Goal: Task Accomplishment & Management: Use online tool/utility

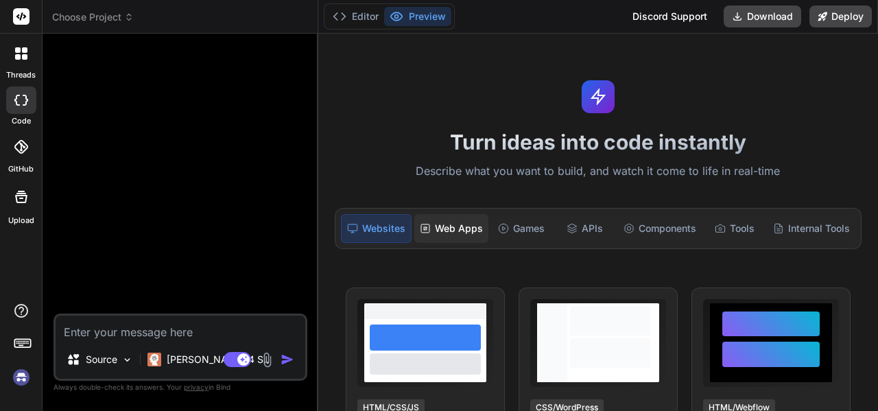
click at [461, 229] on div "Web Apps" at bounding box center [451, 228] width 74 height 29
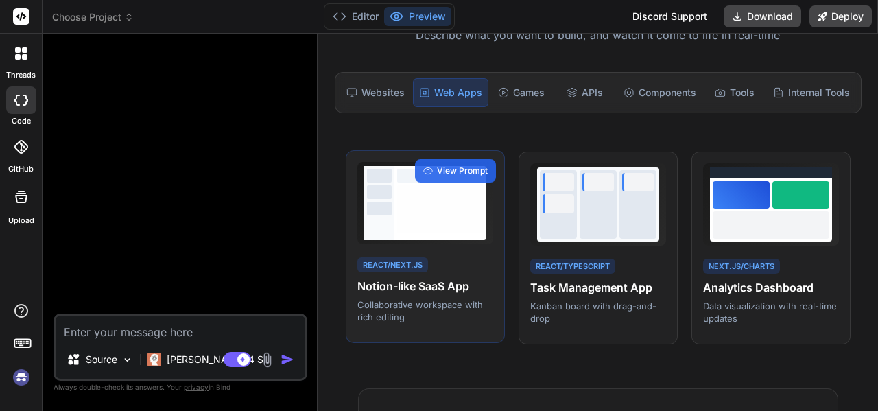
scroll to position [137, 0]
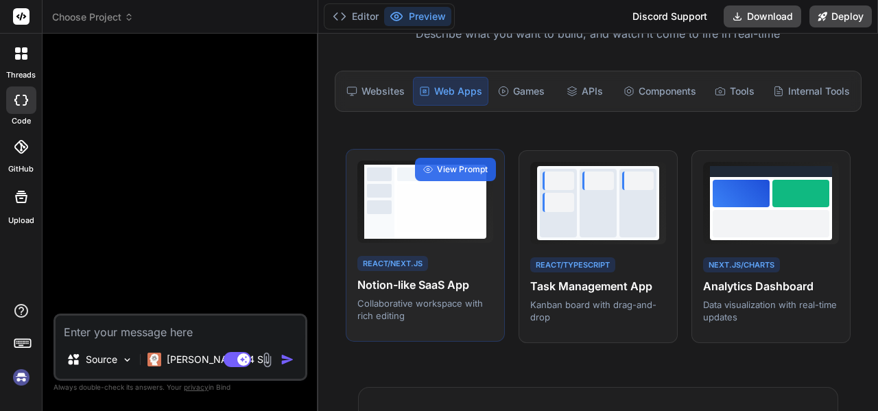
click at [409, 197] on div at bounding box center [440, 208] width 86 height 48
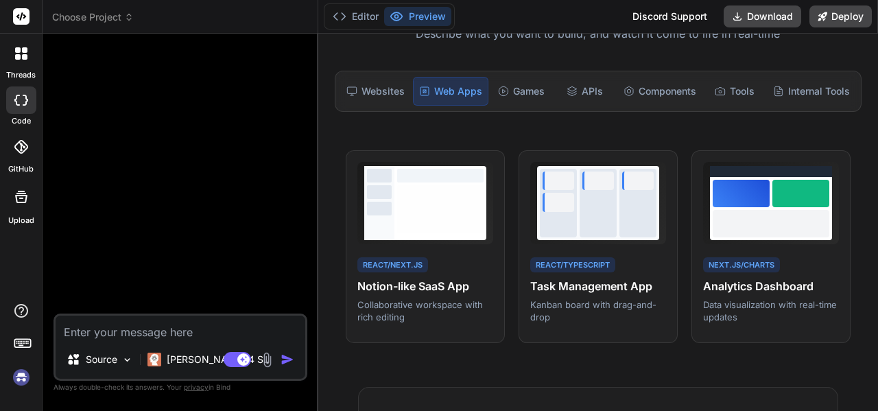
click at [315, 66] on div "Bind AI Web Search Created with Pixso. Code Generator Source Claude 4 S.. Agent…" at bounding box center [181, 222] width 276 height 377
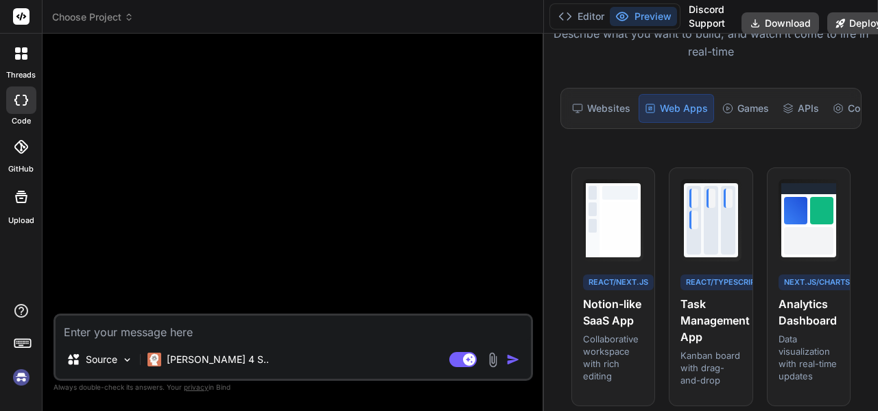
drag, startPoint x: 317, startPoint y: 66, endPoint x: 678, endPoint y: 93, distance: 361.7
click at [678, 93] on div "Choose Project Created with Pixso. Bind AI Web Search Created with Pixso. Code …" at bounding box center [460, 205] width 835 height 411
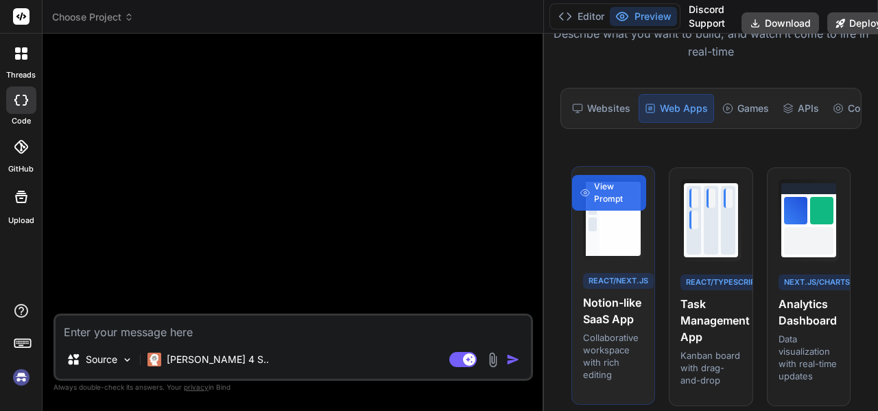
click at [634, 211] on div "View Prompt" at bounding box center [609, 193] width 74 height 36
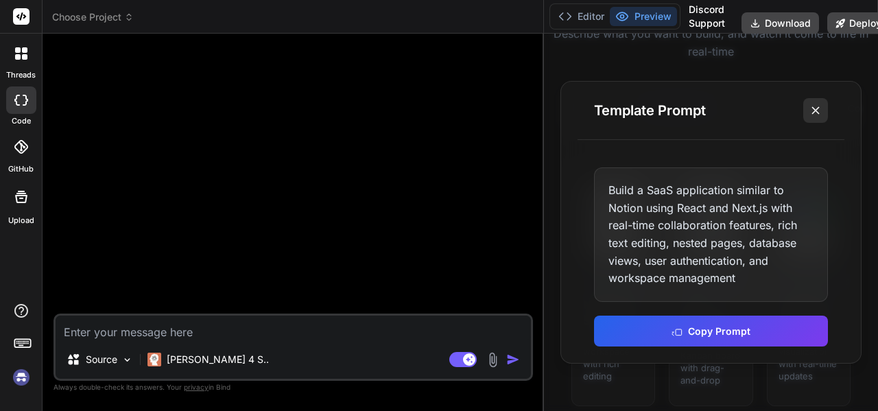
click at [811, 107] on icon at bounding box center [816, 111] width 14 height 14
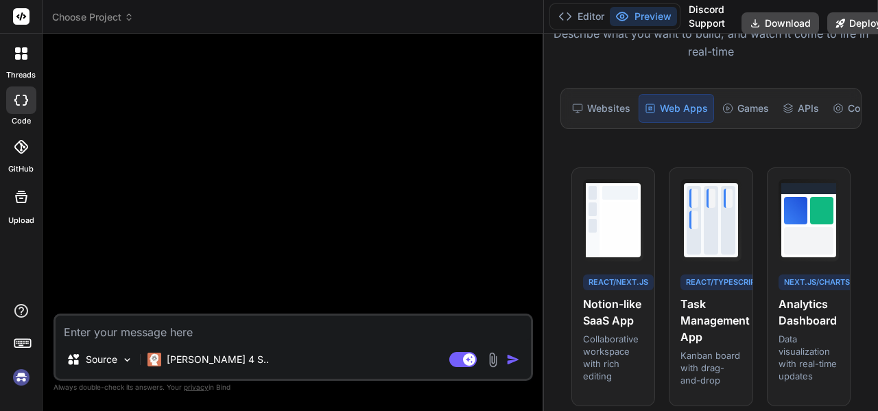
click at [31, 62] on div at bounding box center [21, 53] width 29 height 29
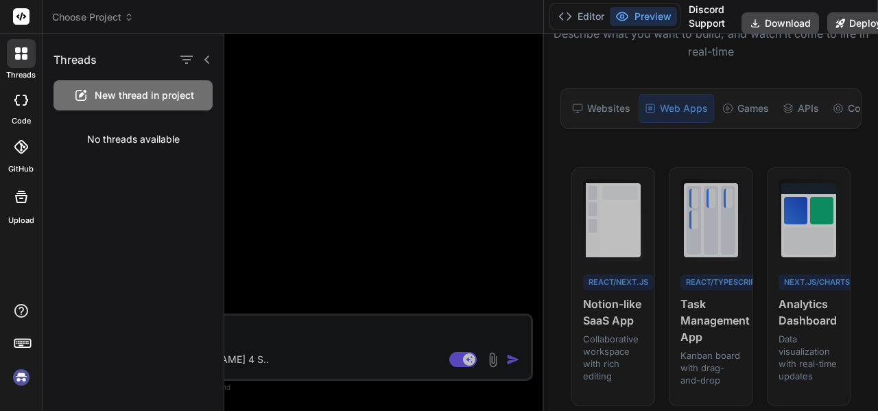
click at [347, 105] on div at bounding box center [551, 222] width 654 height 377
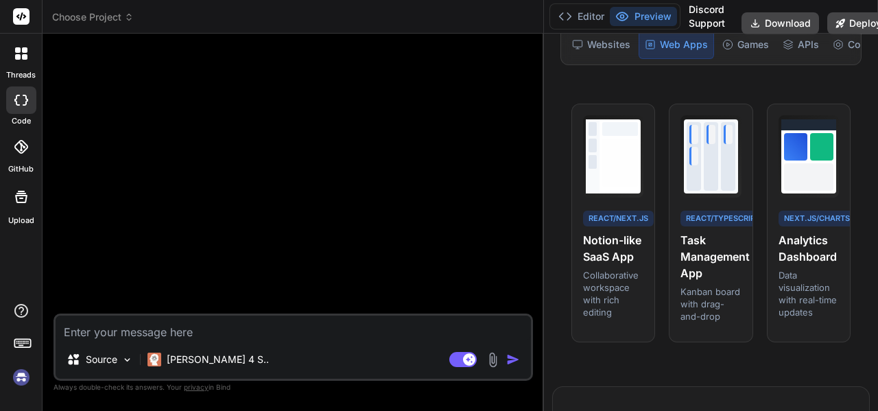
scroll to position [206, 0]
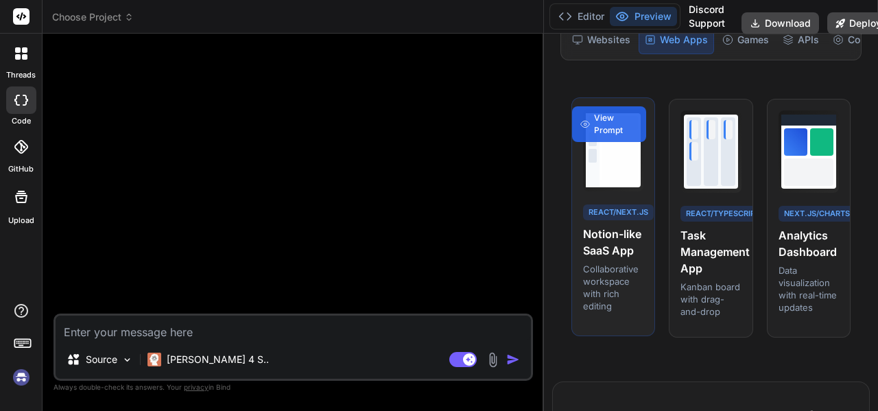
click at [617, 236] on h4 "Notion-like SaaS App" at bounding box center [613, 242] width 60 height 33
click at [614, 136] on span "View Prompt" at bounding box center [616, 124] width 44 height 25
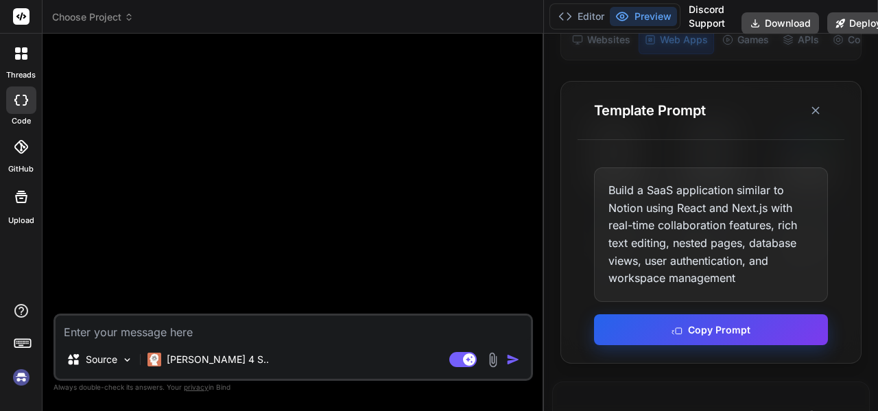
click at [728, 333] on button "Copy Prompt" at bounding box center [710, 329] width 233 height 31
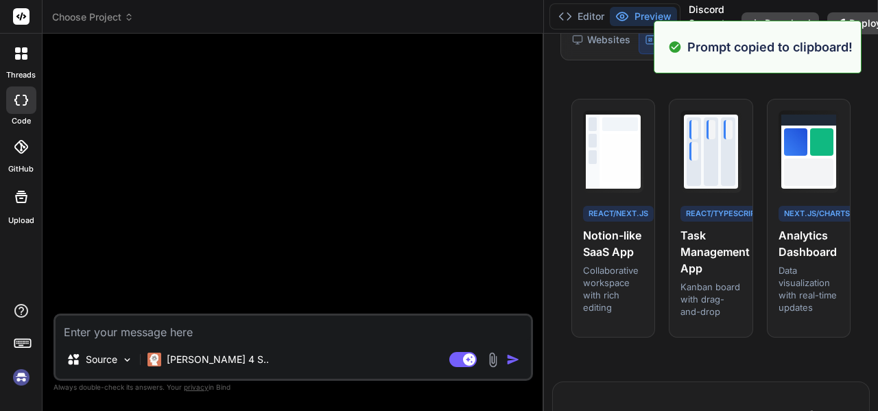
click at [171, 331] on textarea at bounding box center [293, 327] width 475 height 25
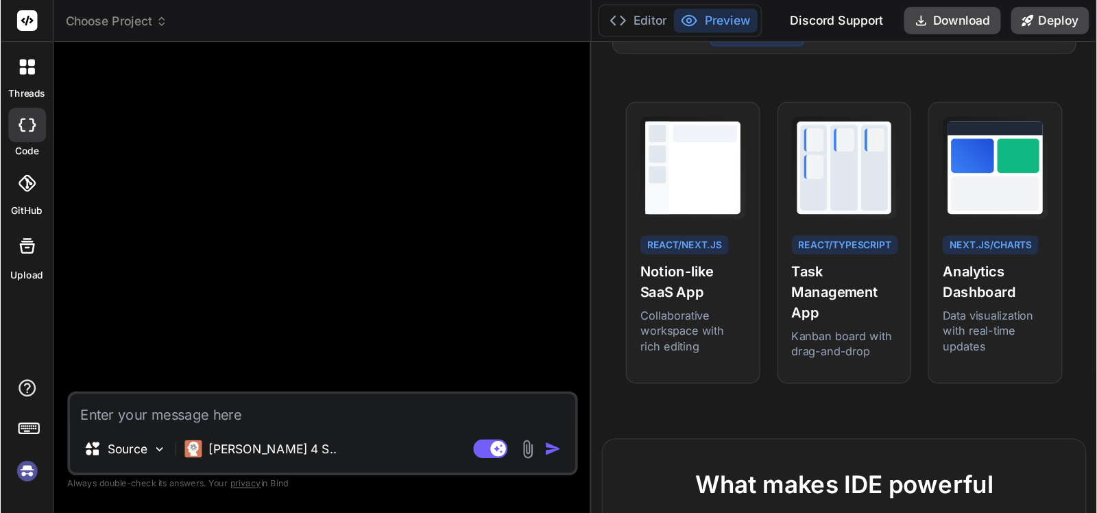
scroll to position [189, 0]
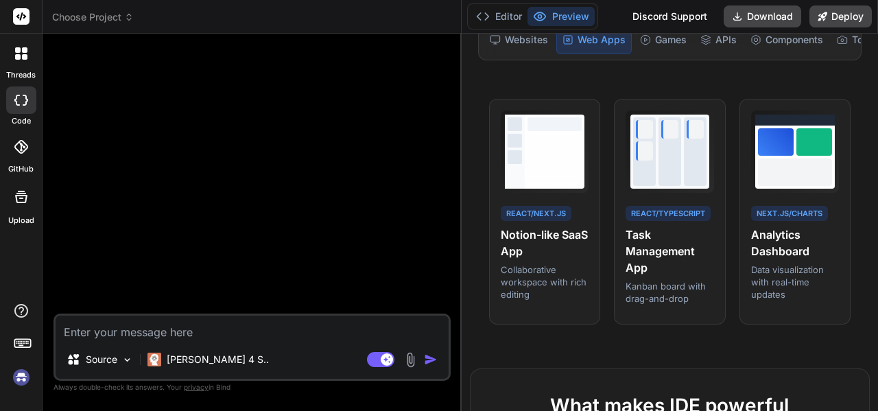
drag, startPoint x: 542, startPoint y: 71, endPoint x: 440, endPoint y: 86, distance: 103.2
click at [440, 86] on div "Bind AI Web Search Created with Pixso. Code Generator Source Claude 4 S.. Agent…" at bounding box center [252, 222] width 419 height 377
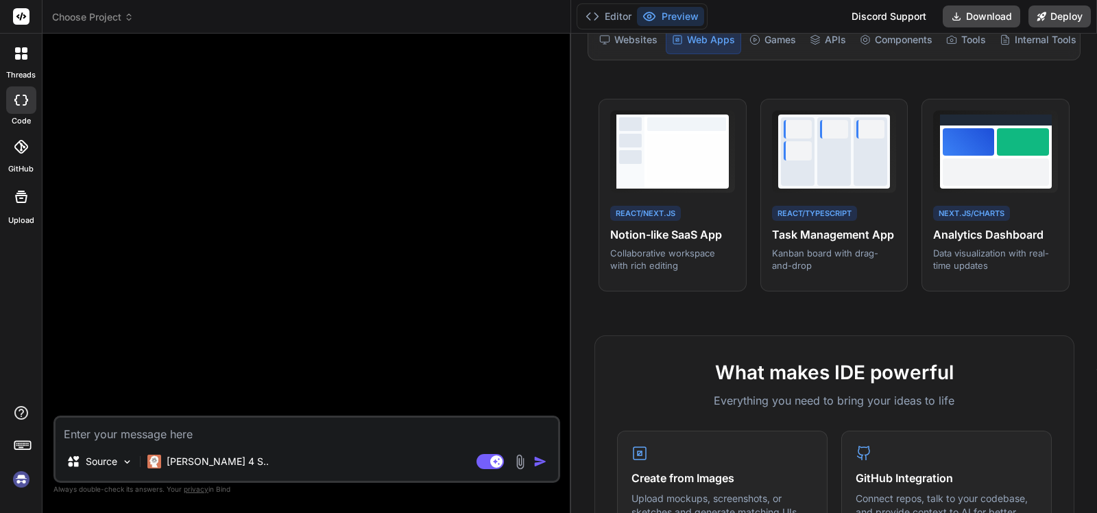
type textarea "x"
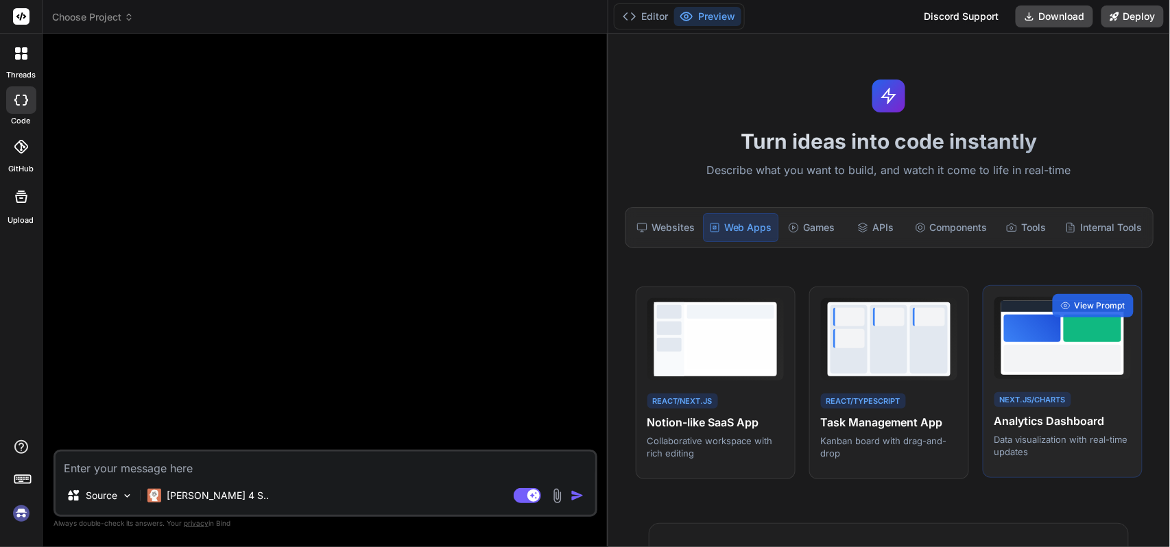
scroll to position [0, 0]
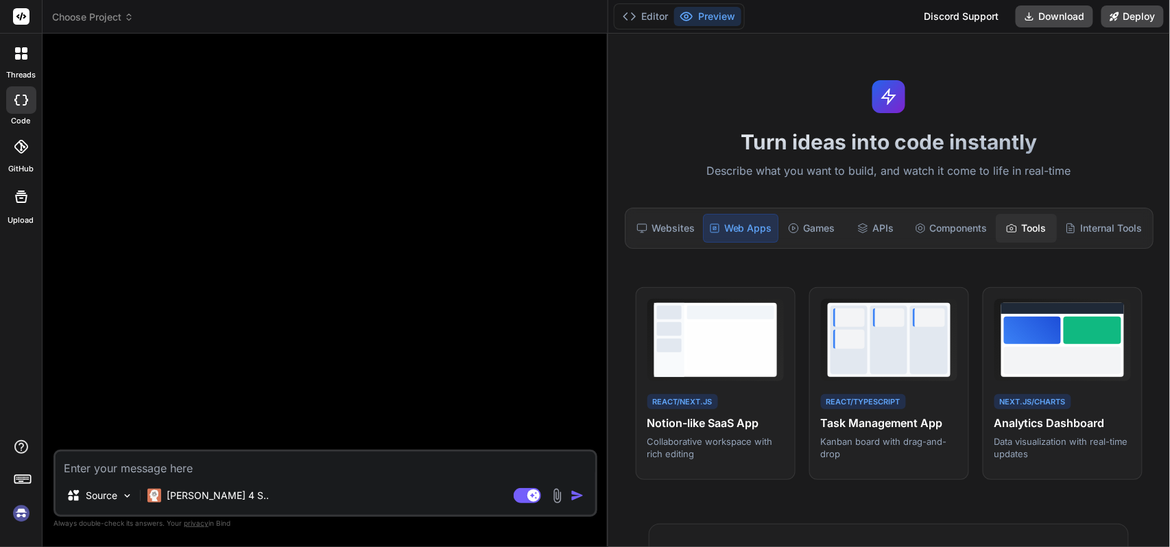
click at [877, 226] on div "Tools" at bounding box center [1026, 228] width 61 height 29
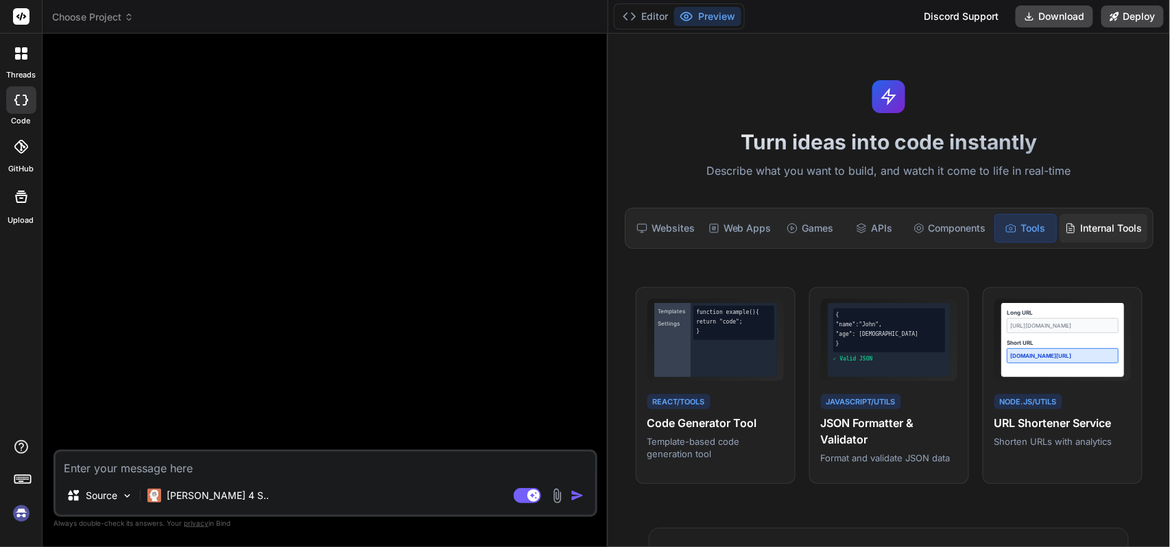
click at [877, 219] on div "Internal Tools" at bounding box center [1104, 228] width 88 height 29
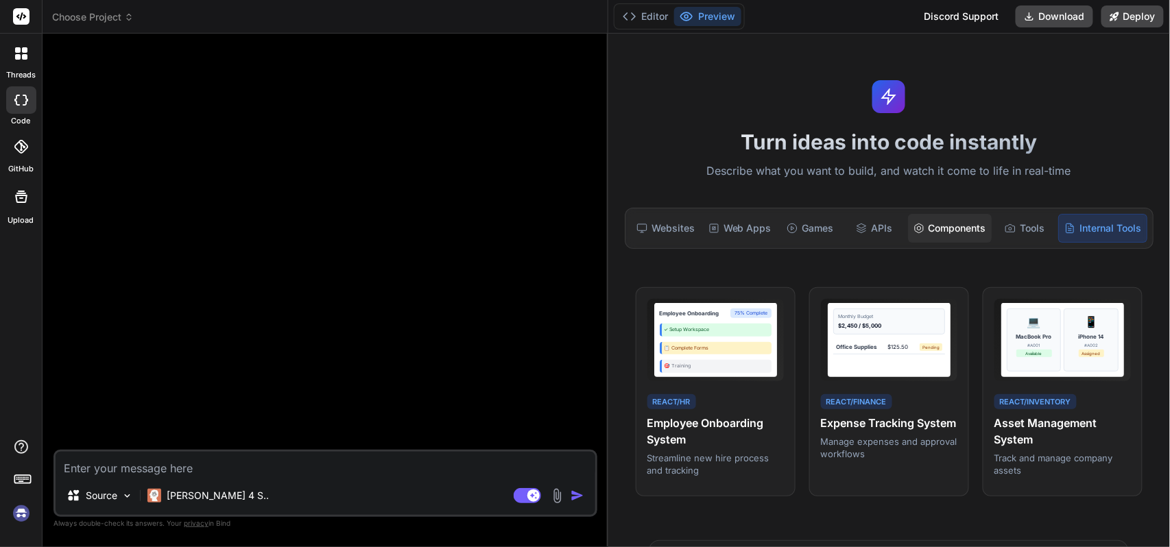
click at [877, 228] on div "Components" at bounding box center [950, 228] width 84 height 29
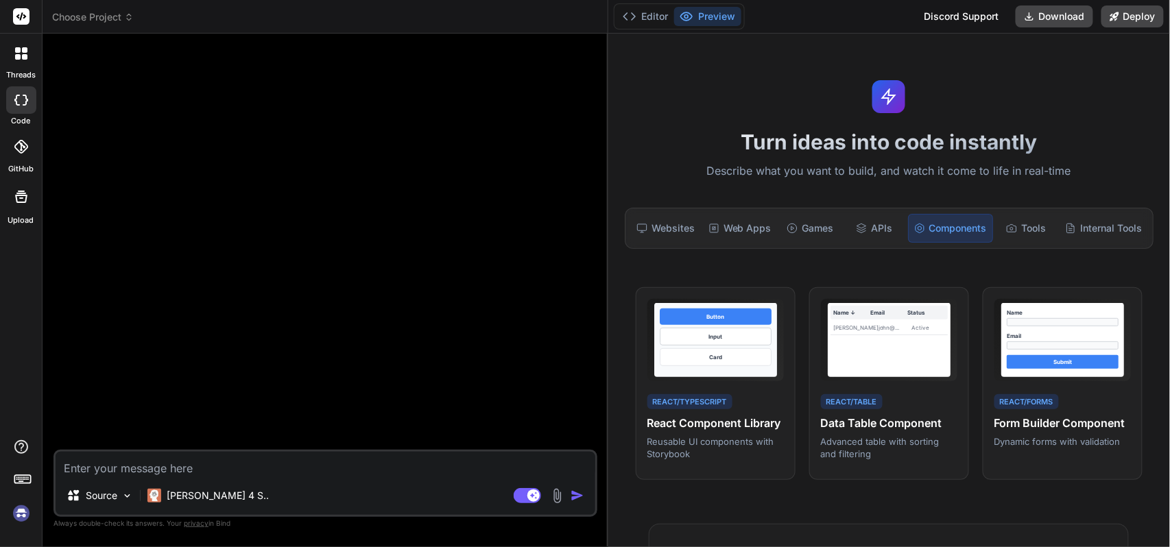
click at [21, 203] on icon at bounding box center [21, 197] width 16 height 16
click at [12, 151] on div at bounding box center [21, 147] width 30 height 30
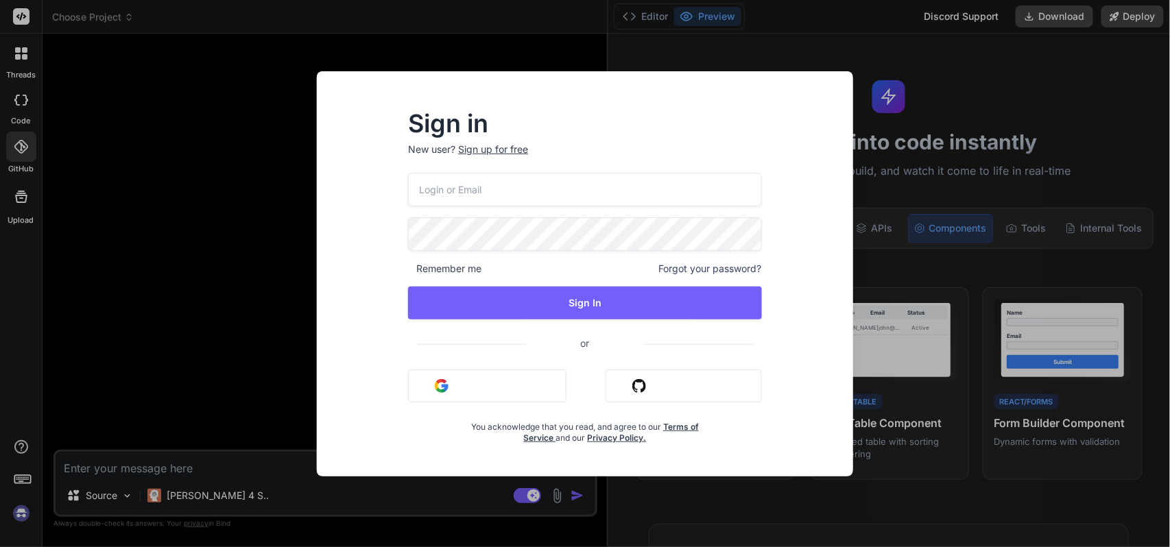
click at [215, 162] on div "Sign in New user? Sign up for free Remember me Forgot your password? Sign In or…" at bounding box center [585, 273] width 1170 height 547
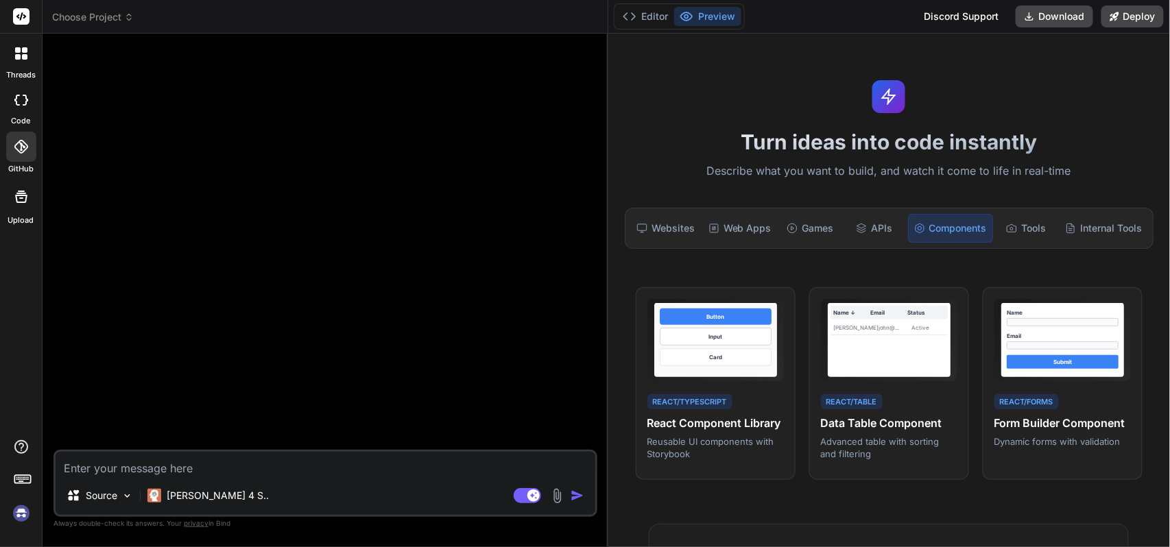
click at [269, 410] on div "Source Claude 4 S.. Agent Mode. When this toggle is activated, AI automatically…" at bounding box center [325, 483] width 544 height 67
click at [277, 410] on textarea at bounding box center [326, 464] width 540 height 25
type textarea "h"
type textarea "x"
type textarea "hi"
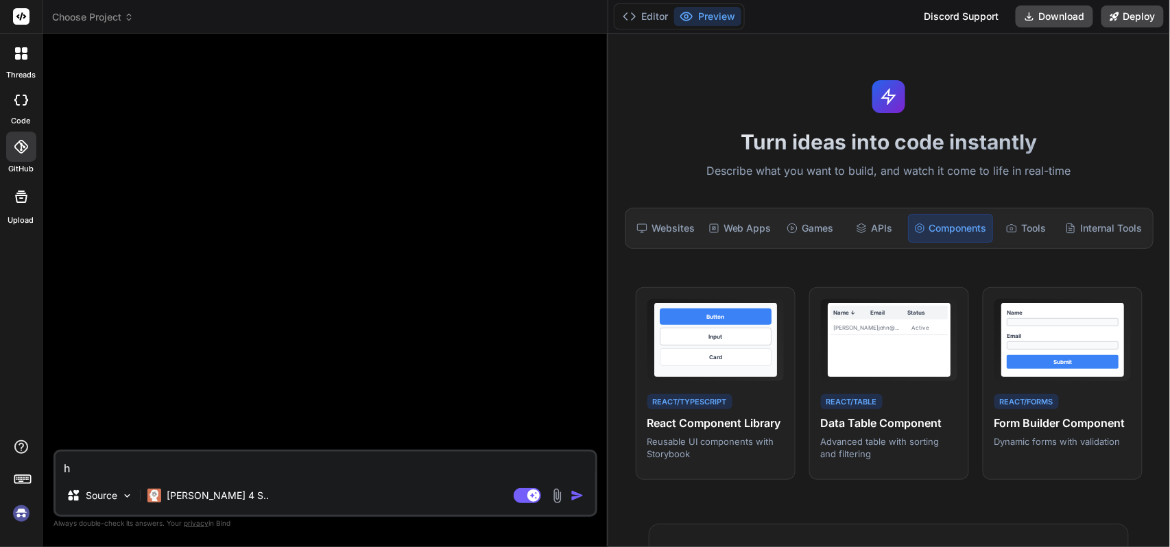
type textarea "x"
type textarea "hi"
click at [563, 410] on img at bounding box center [557, 496] width 16 height 16
type textarea "x"
drag, startPoint x: 270, startPoint y: 465, endPoint x: 331, endPoint y: 470, distance: 60.6
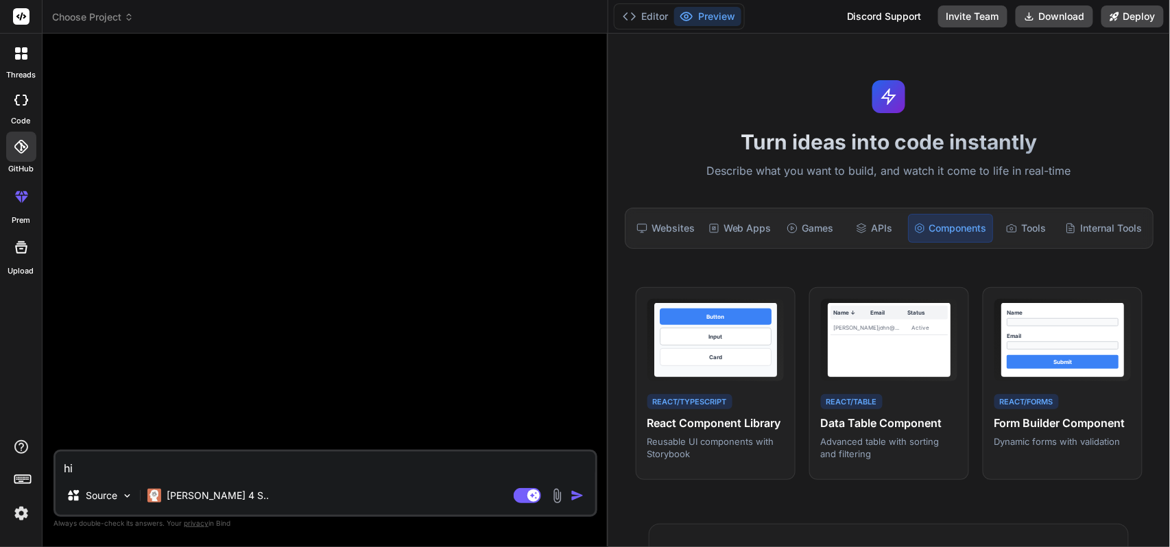
click at [270, 410] on textarea "hi" at bounding box center [326, 464] width 540 height 25
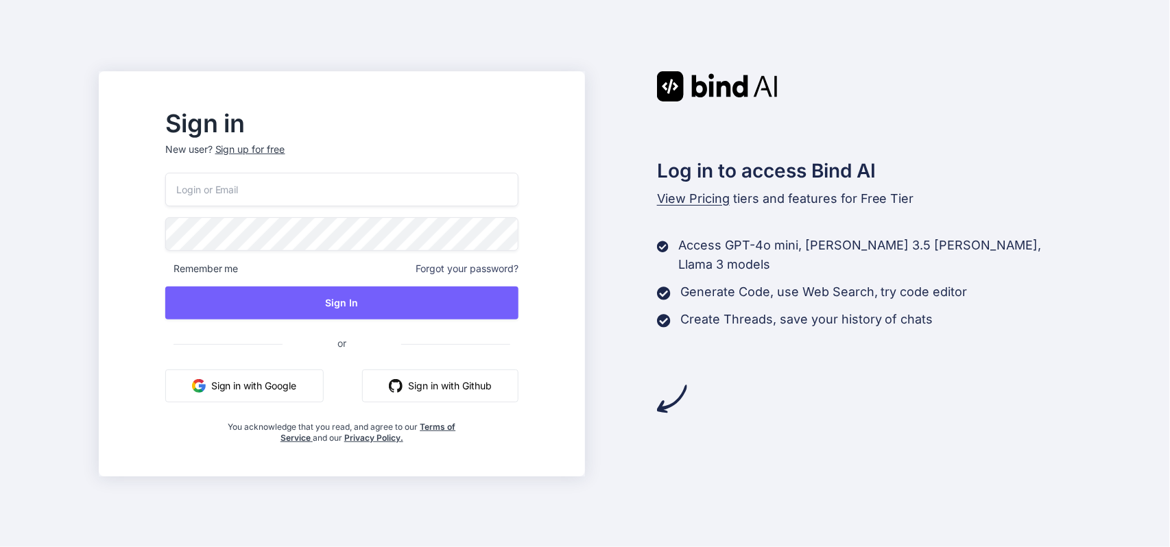
click at [306, 390] on button "Sign in with Google" at bounding box center [244, 386] width 158 height 33
